Goal: Task Accomplishment & Management: Complete application form

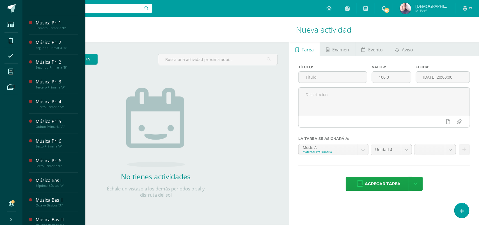
scroll to position [140, 0]
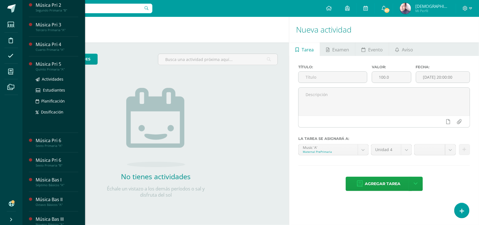
click at [50, 67] on div "Música Pri 5" at bounding box center [57, 64] width 43 height 6
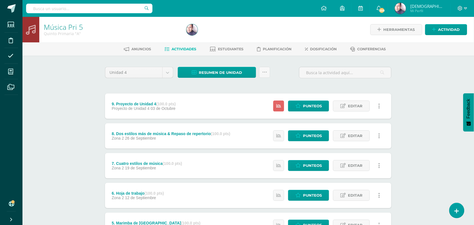
click at [77, 87] on div "Música Pri 5 Quinto Primaria "A" Herramientas Detalle de asistencias Actividad …" at bounding box center [248, 205] width 452 height 377
click at [315, 102] on span "Punteos" at bounding box center [312, 106] width 19 height 10
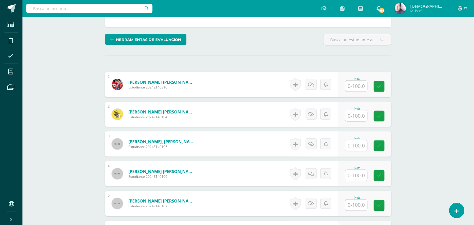
scroll to position [141, 0]
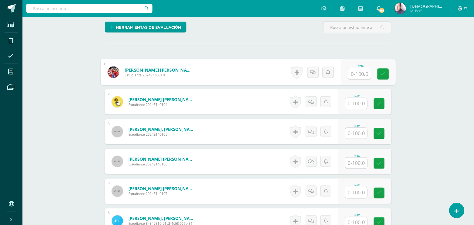
click at [355, 73] on input "text" at bounding box center [359, 73] width 22 height 11
type input "90"
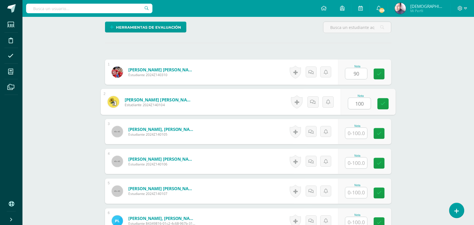
type input "100"
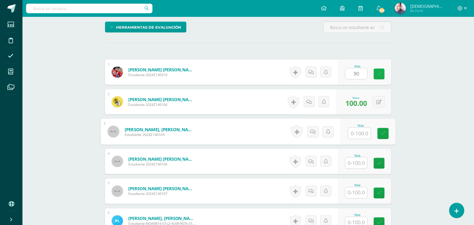
click at [379, 73] on icon at bounding box center [379, 74] width 5 height 5
type input "90"
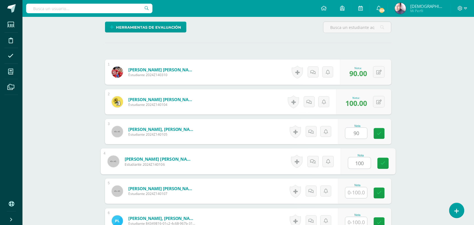
type input "100"
click at [381, 134] on icon at bounding box center [379, 133] width 5 height 5
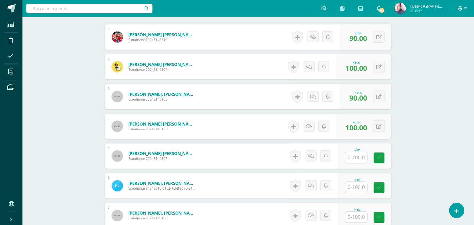
scroll to position [211, 0]
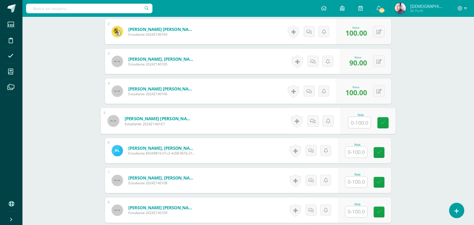
click at [359, 121] on input "text" at bounding box center [359, 122] width 22 height 11
type input "89"
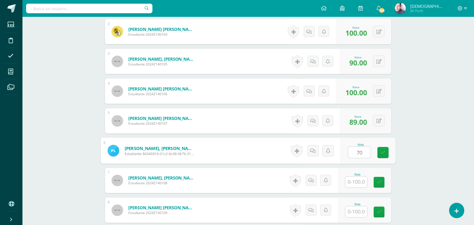
type input "70"
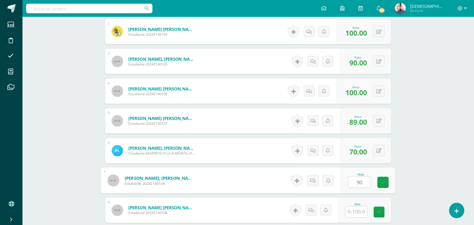
type input "90"
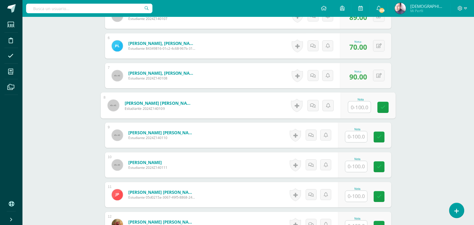
scroll to position [316, 0]
click at [358, 107] on input "text" at bounding box center [359, 106] width 22 height 11
type input "100"
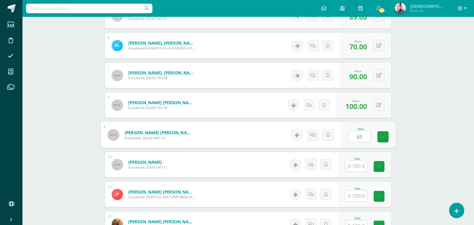
type input "65"
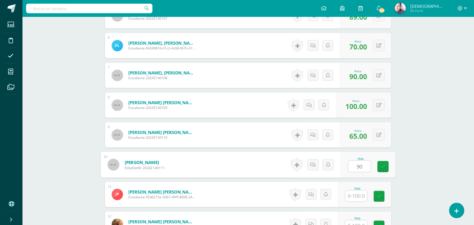
type input "90"
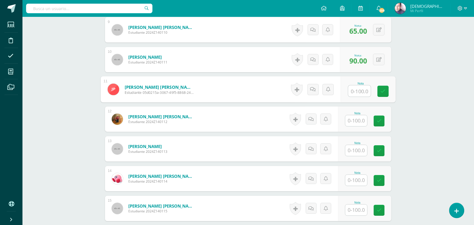
scroll to position [422, 0]
type input "100"
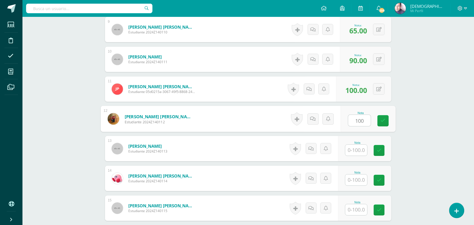
type input "100"
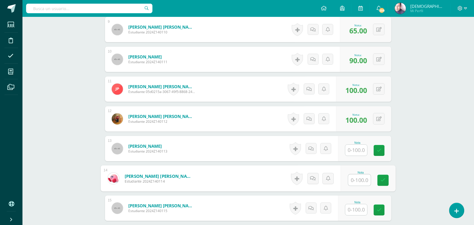
click at [352, 180] on input "text" at bounding box center [359, 179] width 22 height 11
type input "100"
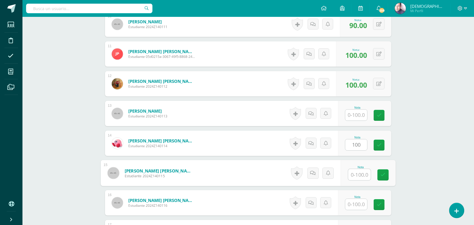
scroll to position [492, 0]
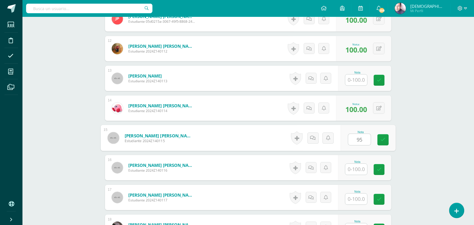
type input "95"
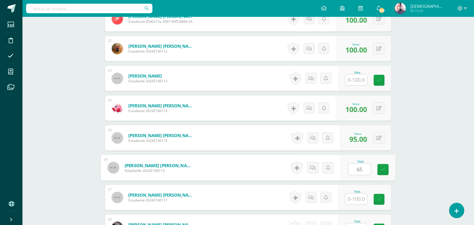
type input "65"
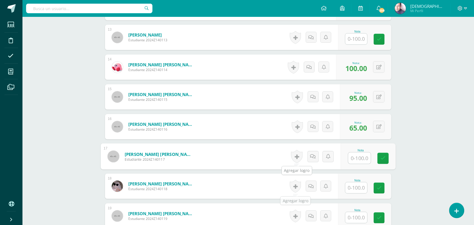
scroll to position [597, 0]
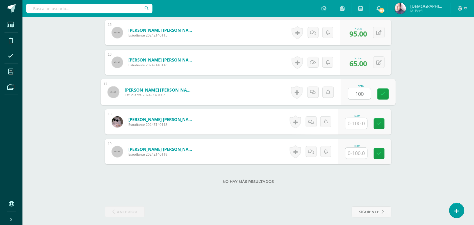
type input "100"
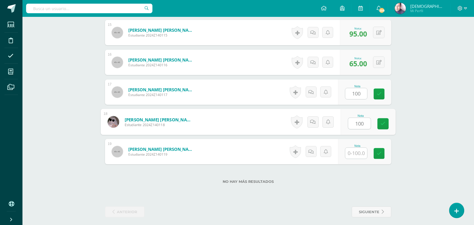
type input "100"
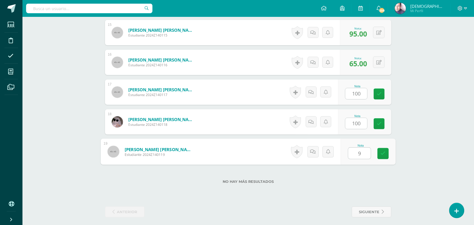
type input "95"
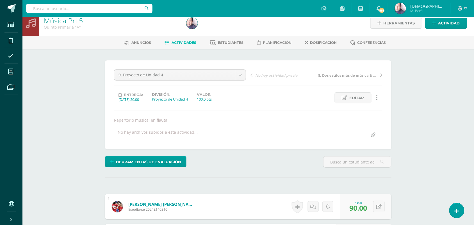
scroll to position [1, 0]
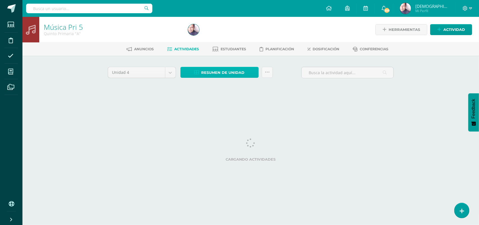
click at [228, 72] on span "Resumen de unidad" at bounding box center [223, 72] width 43 height 10
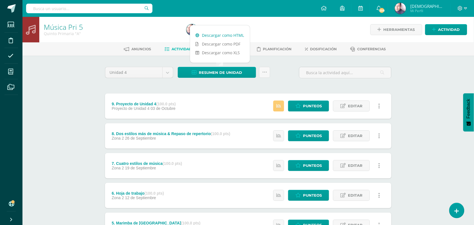
click at [224, 36] on link "Descargar como HTML" at bounding box center [220, 35] width 60 height 9
click at [85, 86] on div "Música Pri 5 Quinto Primaria "A" Herramientas Detalle de asistencias Actividad …" at bounding box center [248, 205] width 452 height 377
click at [168, 71] on body "Estudiantes Disciplina Asistencia Mis cursos Archivos Soporte Ayuda Reportar un…" at bounding box center [237, 197] width 474 height 394
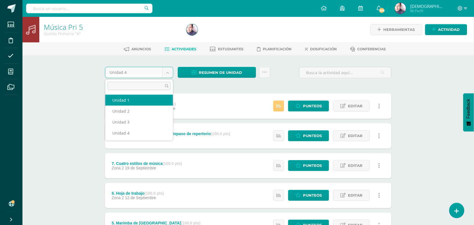
select select "Unidad 1"
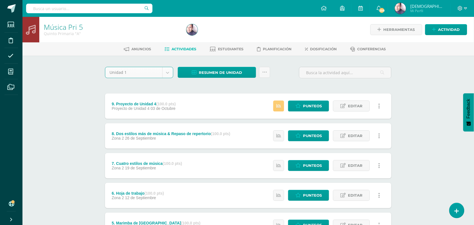
drag, startPoint x: 126, startPoint y: 100, endPoint x: 95, endPoint y: 89, distance: 32.2
click at [95, 89] on div "Unidad 1 Unidad 1 Unidad 2 Unidad 3 Unidad 4 Resumen de unidad Subir actividade…" at bounding box center [248, 225] width 309 height 339
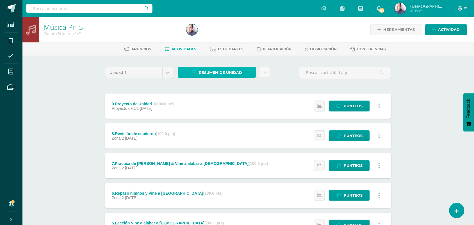
click at [229, 72] on span "Resumen de unidad" at bounding box center [220, 72] width 43 height 10
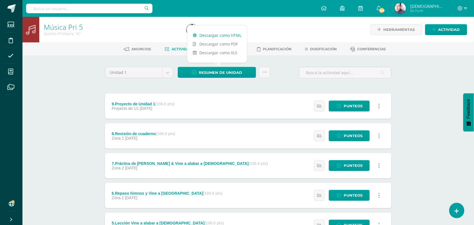
click at [217, 34] on link "Descargar como HTML" at bounding box center [217, 35] width 60 height 9
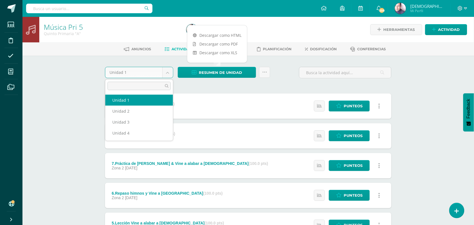
click at [168, 70] on body "Estudiantes Disciplina Asistencia Mis cursos Archivos Soporte Ayuda Reportar un…" at bounding box center [237, 197] width 474 height 394
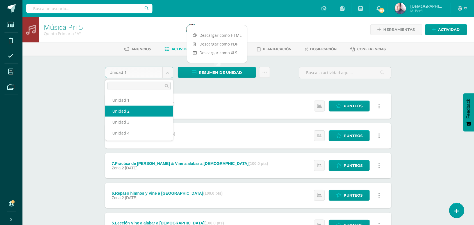
select select "Unidad 2"
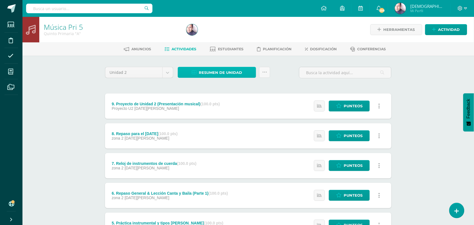
click at [225, 72] on span "Resumen de unidad" at bounding box center [220, 72] width 43 height 10
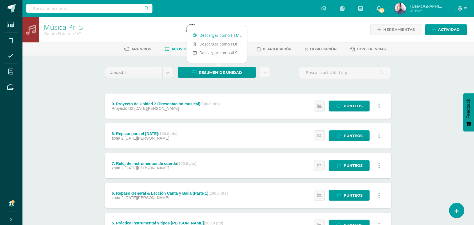
click at [223, 34] on link "Descargar como HTML" at bounding box center [217, 35] width 60 height 9
click at [167, 71] on body "Estudiantes Disciplina Asistencia Mis cursos Archivos Soporte Ayuda Reportar un…" at bounding box center [237, 197] width 474 height 394
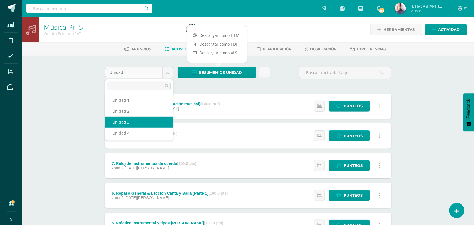
select select "Unidad 3"
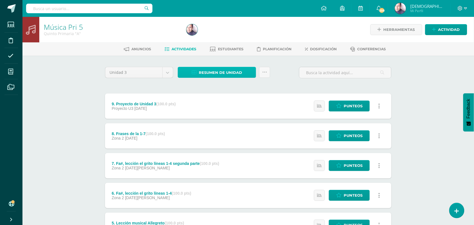
click at [220, 72] on span "Resumen de unidad" at bounding box center [220, 72] width 43 height 10
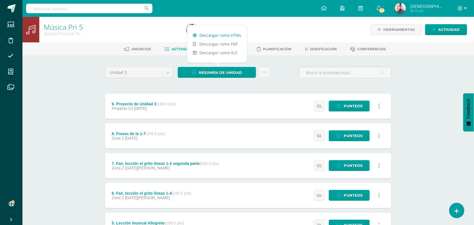
click at [218, 34] on link "Descargar como HTML" at bounding box center [217, 35] width 60 height 9
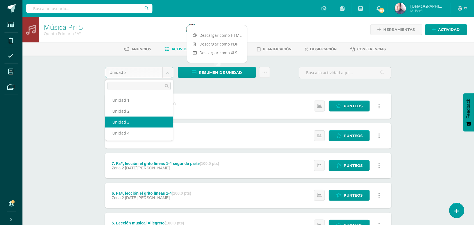
click at [166, 72] on body "Estudiantes Disciplina Asistencia Mis cursos Archivos Soporte Ayuda Reportar un…" at bounding box center [237, 197] width 474 height 394
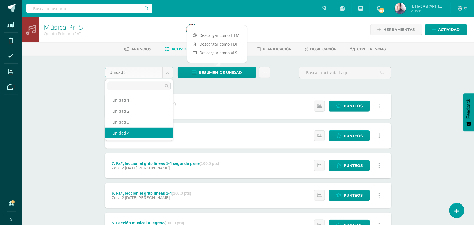
select select "Unidad 4"
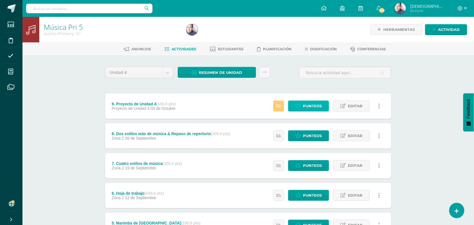
click at [302, 104] on link "Punteos" at bounding box center [308, 106] width 41 height 11
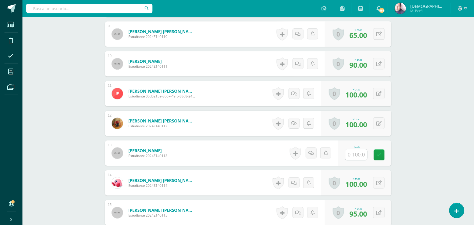
scroll to position [422, 0]
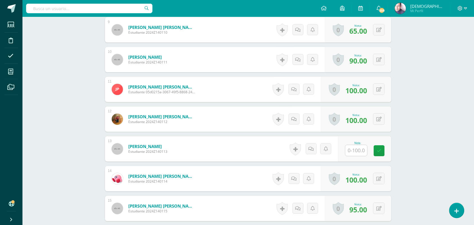
click at [360, 150] on input "text" at bounding box center [356, 150] width 22 height 11
click at [381, 149] on icon at bounding box center [383, 148] width 6 height 5
type input "74"
